Goal: Register for event/course

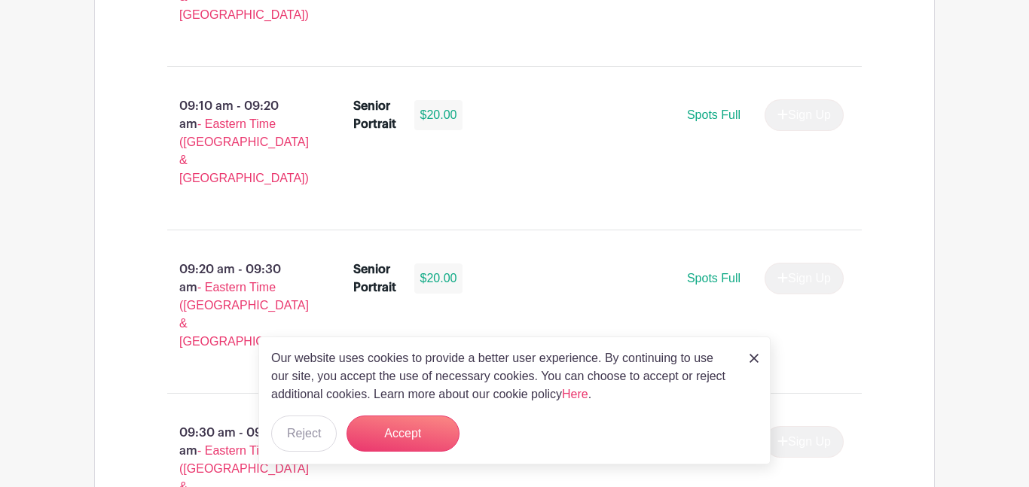
scroll to position [1271, 0]
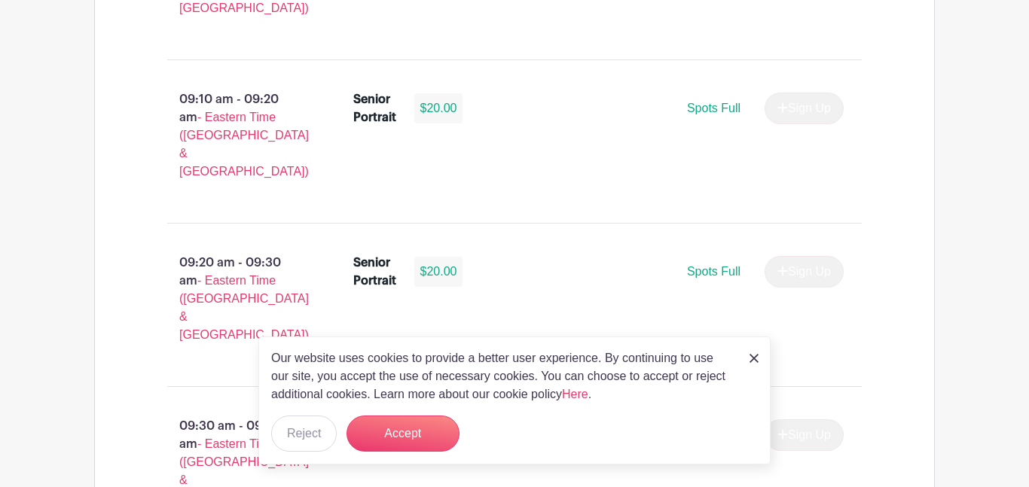
click at [752, 361] on img at bounding box center [753, 358] width 9 height 9
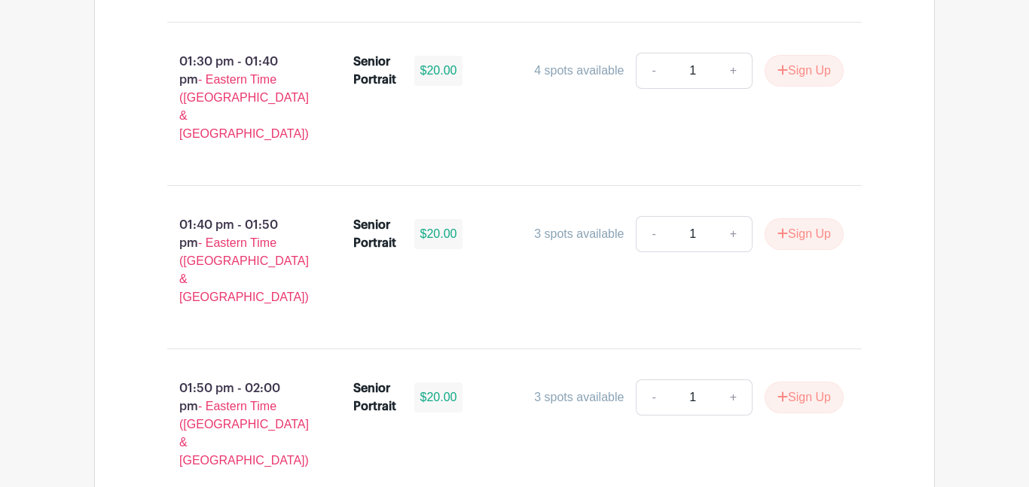
scroll to position [4579, 0]
type input "2"
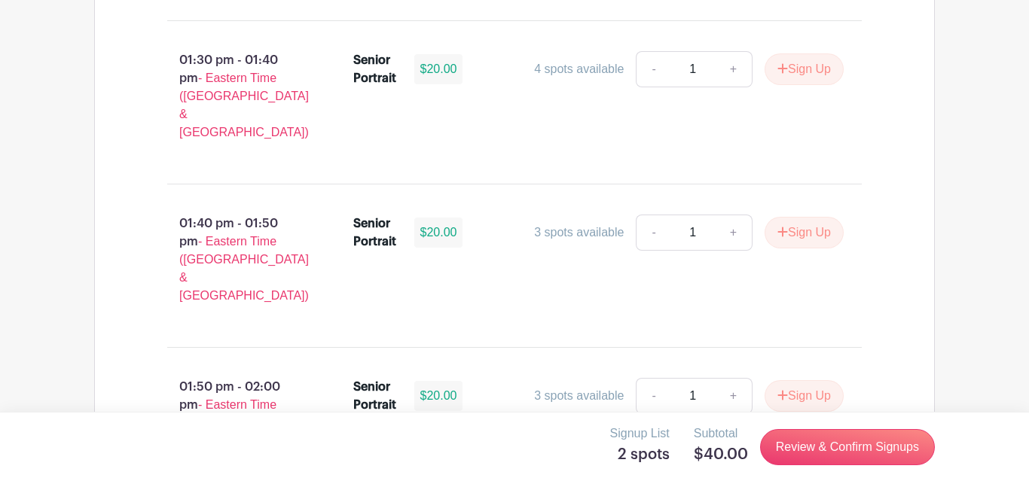
type input "2"
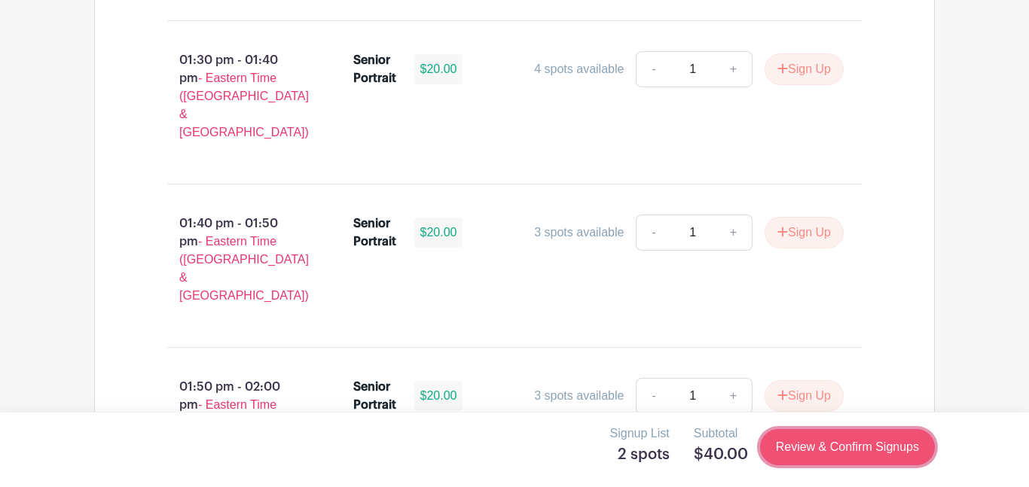
click at [803, 452] on link "Review & Confirm Signups" at bounding box center [847, 447] width 175 height 36
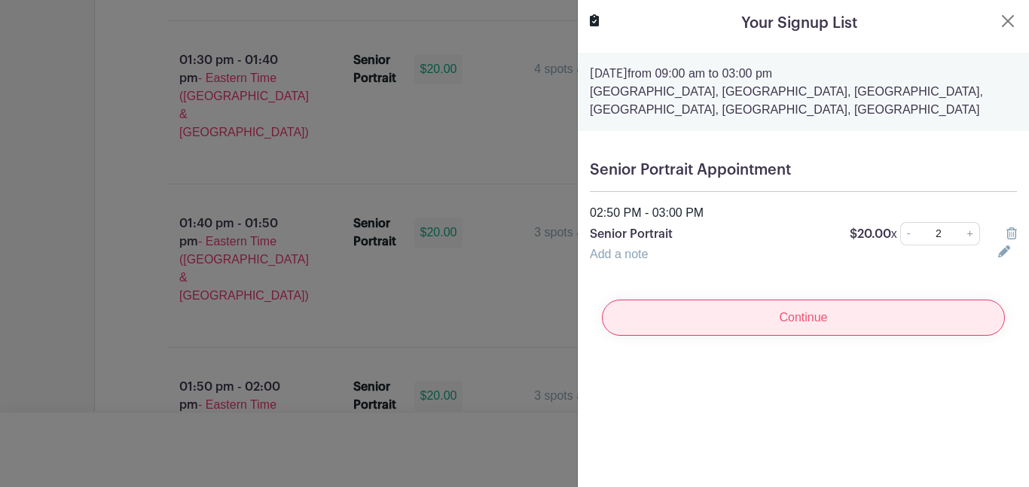
click at [752, 316] on input "Continue" at bounding box center [803, 318] width 403 height 36
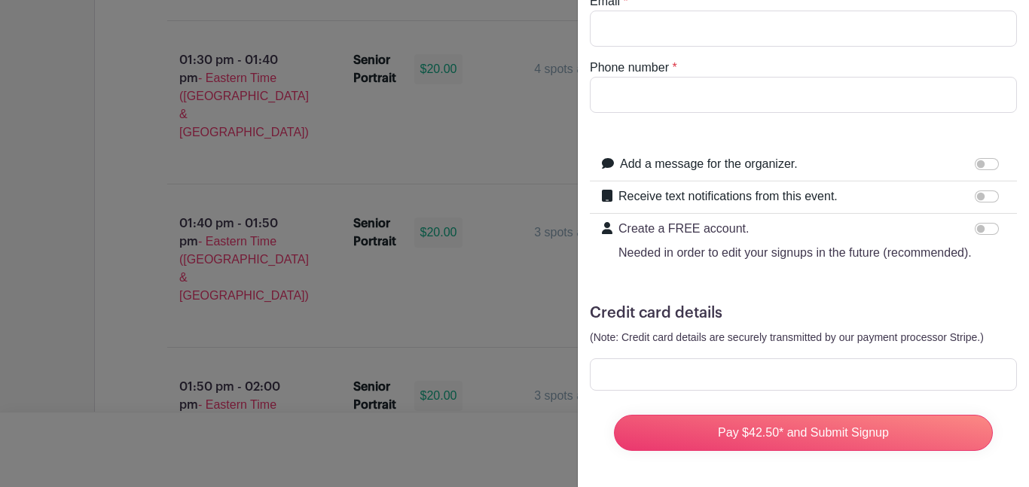
scroll to position [0, 0]
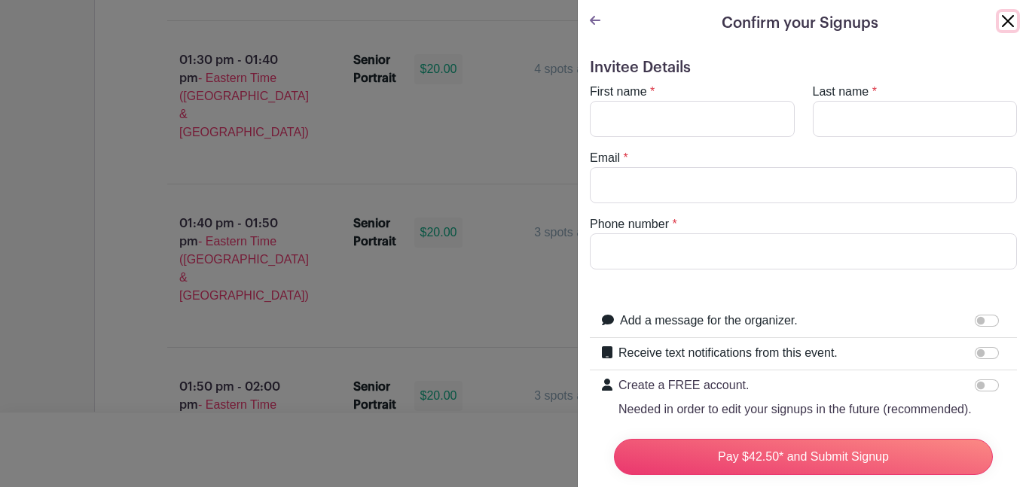
click at [999, 23] on button "Close" at bounding box center [1008, 21] width 18 height 18
